Goal: Task Accomplishment & Management: Complete application form

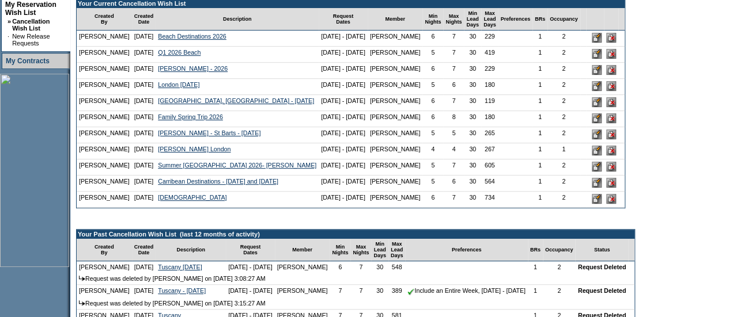
scroll to position [285, 0]
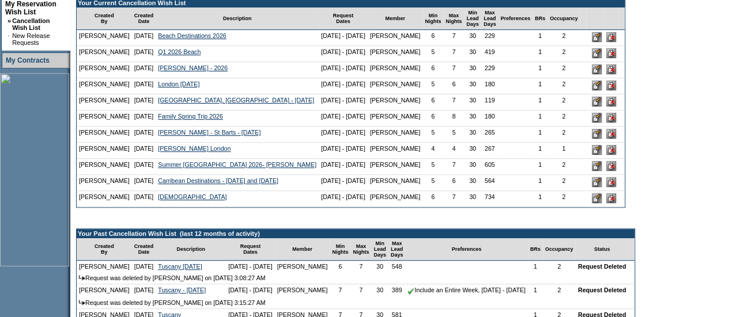
click at [601, 139] on input "image" at bounding box center [597, 134] width 10 height 10
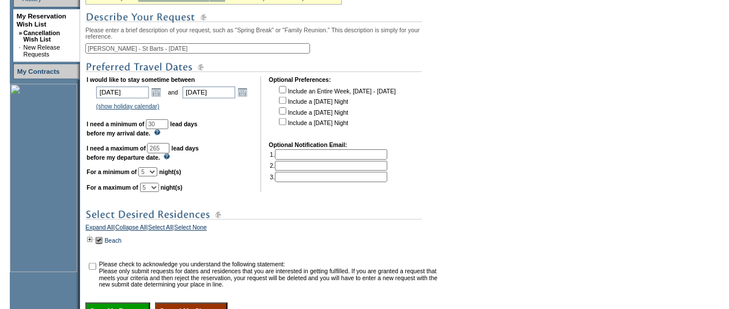
scroll to position [388, 0]
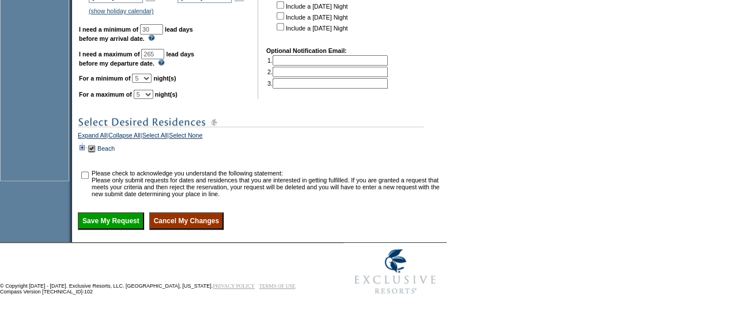
click at [85, 146] on td at bounding box center [82, 148] width 9 height 13
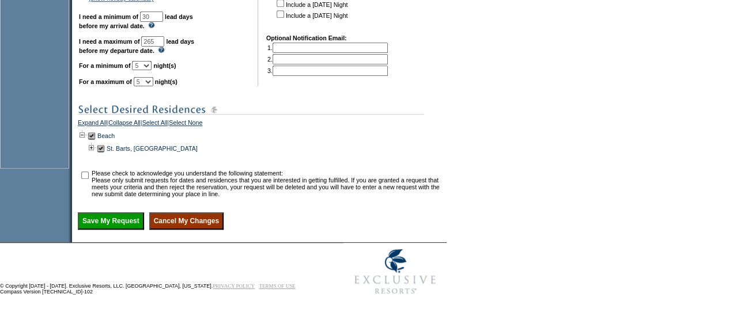
click at [104, 155] on td at bounding box center [100, 148] width 9 height 13
click at [103, 155] on td at bounding box center [100, 148] width 9 height 13
click at [94, 155] on td at bounding box center [91, 148] width 9 height 13
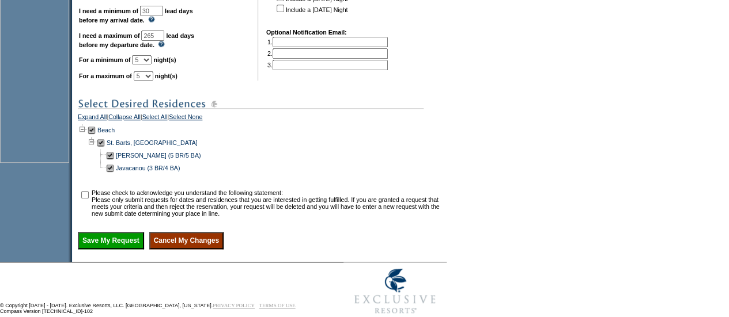
click at [114, 162] on td at bounding box center [109, 155] width 9 height 13
click at [88, 199] on input "checkbox" at bounding box center [84, 194] width 7 height 7
checkbox input "true"
click at [115, 249] on input "Save My Request" at bounding box center [111, 240] width 66 height 17
